Goal: Information Seeking & Learning: Learn about a topic

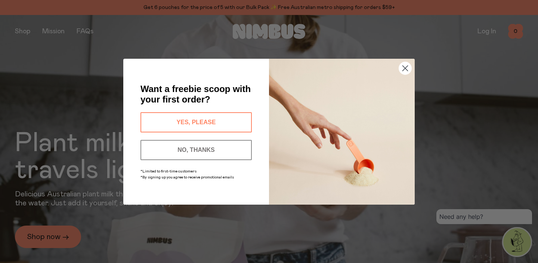
click at [405, 73] on circle "Close dialog" at bounding box center [405, 68] width 12 height 12
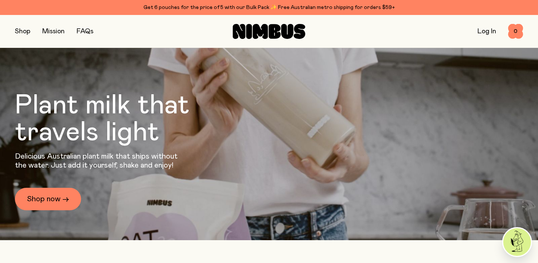
scroll to position [37, 0]
click at [29, 32] on button "button" at bounding box center [22, 31] width 15 height 10
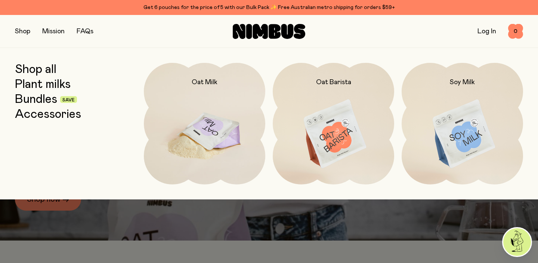
click at [202, 141] on img at bounding box center [205, 134] width 122 height 143
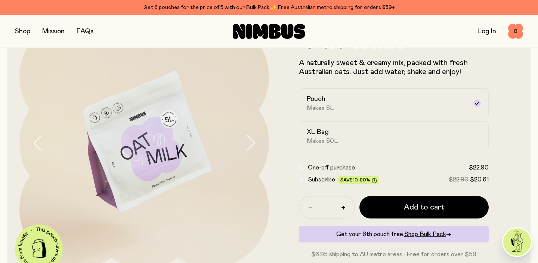
scroll to position [51, 0]
click at [320, 142] on span "Makes 50L" at bounding box center [322, 140] width 31 height 7
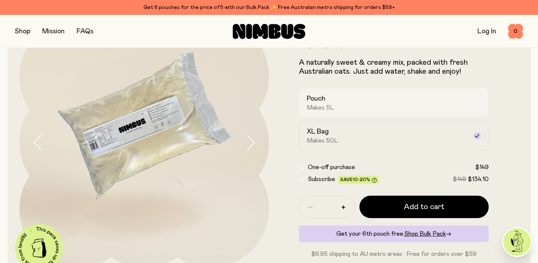
click at [353, 105] on div "Pouch Makes 5L" at bounding box center [387, 102] width 161 height 17
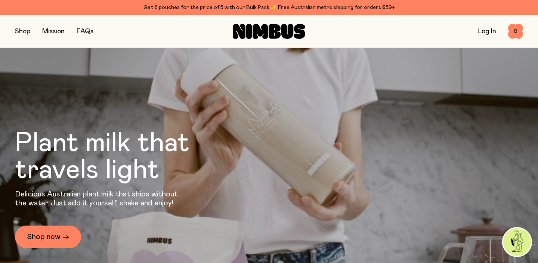
click at [22, 31] on button "button" at bounding box center [22, 31] width 15 height 10
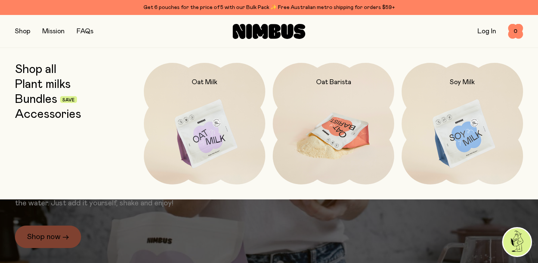
click at [332, 129] on img at bounding box center [334, 134] width 122 height 143
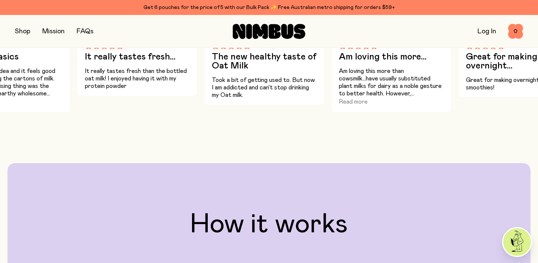
click at [86, 29] on link "FAQs" at bounding box center [85, 31] width 17 height 7
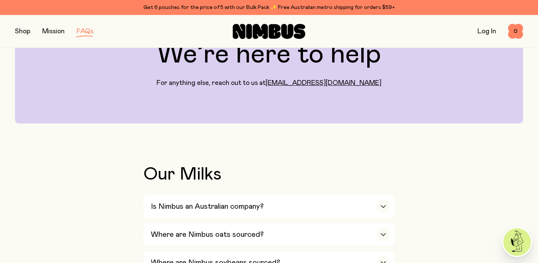
scroll to position [58, 0]
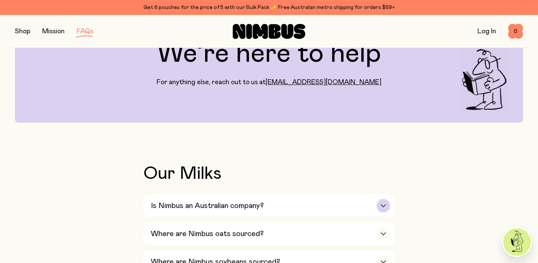
click at [382, 203] on div "button" at bounding box center [383, 205] width 13 height 13
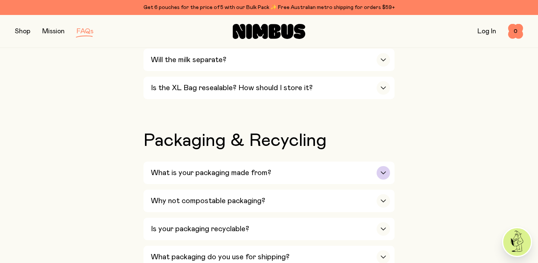
scroll to position [666, 0]
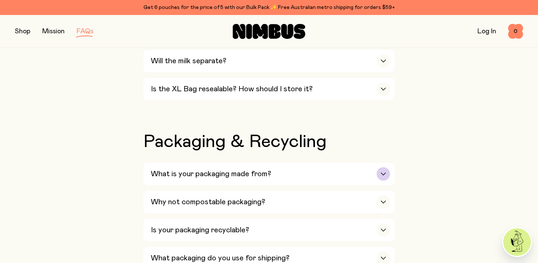
click at [384, 179] on div "button" at bounding box center [383, 173] width 13 height 13
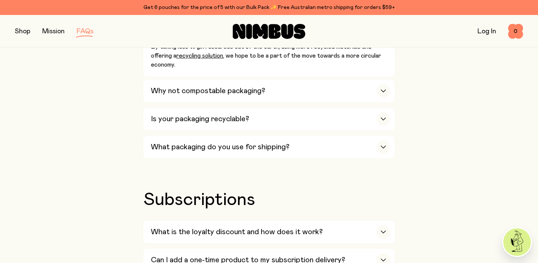
scroll to position [902, 0]
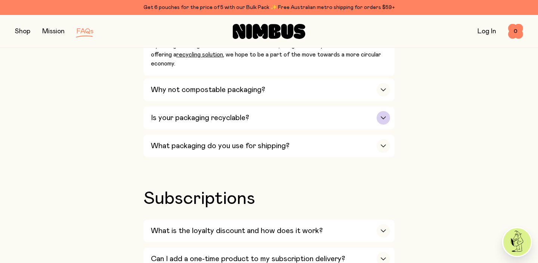
click at [380, 124] on div "button" at bounding box center [383, 117] width 13 height 13
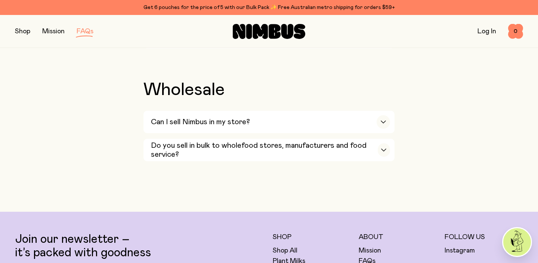
scroll to position [1711, 0]
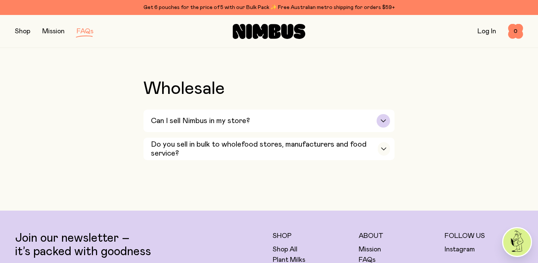
click at [386, 127] on div "button" at bounding box center [383, 120] width 13 height 13
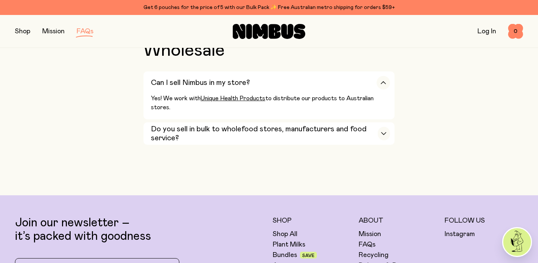
scroll to position [1751, 0]
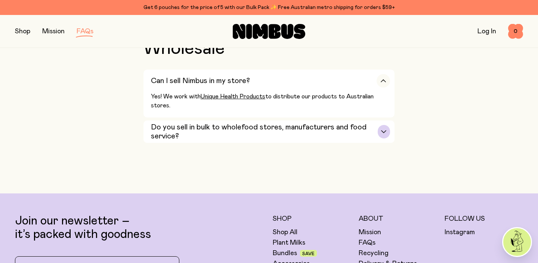
click at [382, 138] on div "button" at bounding box center [384, 131] width 12 height 13
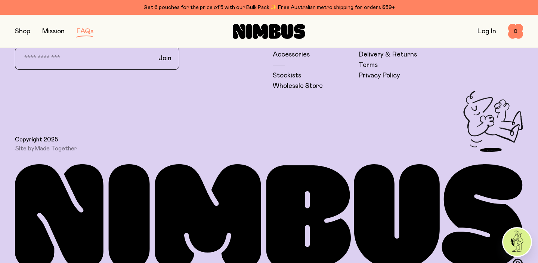
scroll to position [1988, 0]
